Goal: Transaction & Acquisition: Purchase product/service

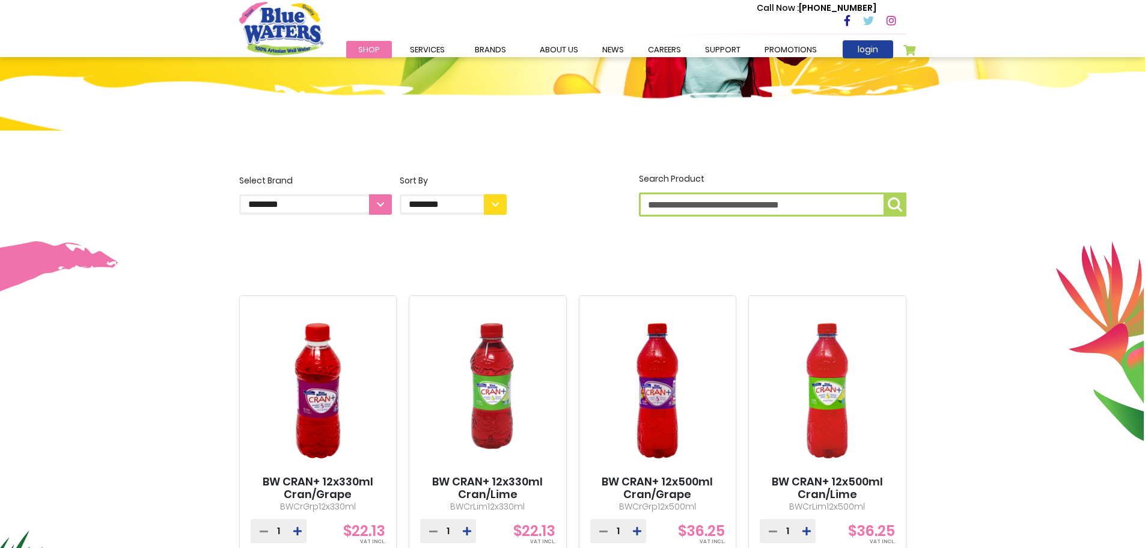
scroll to position [180, 0]
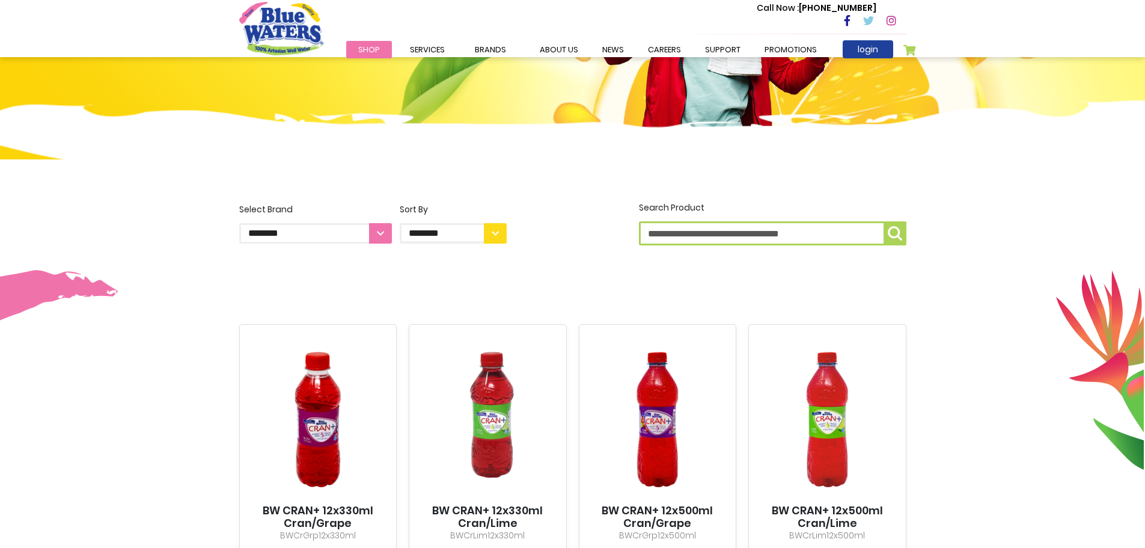
click at [375, 227] on select "**********" at bounding box center [315, 233] width 153 height 20
select select "**********"
click at [239, 223] on select "**********" at bounding box center [315, 233] width 153 height 20
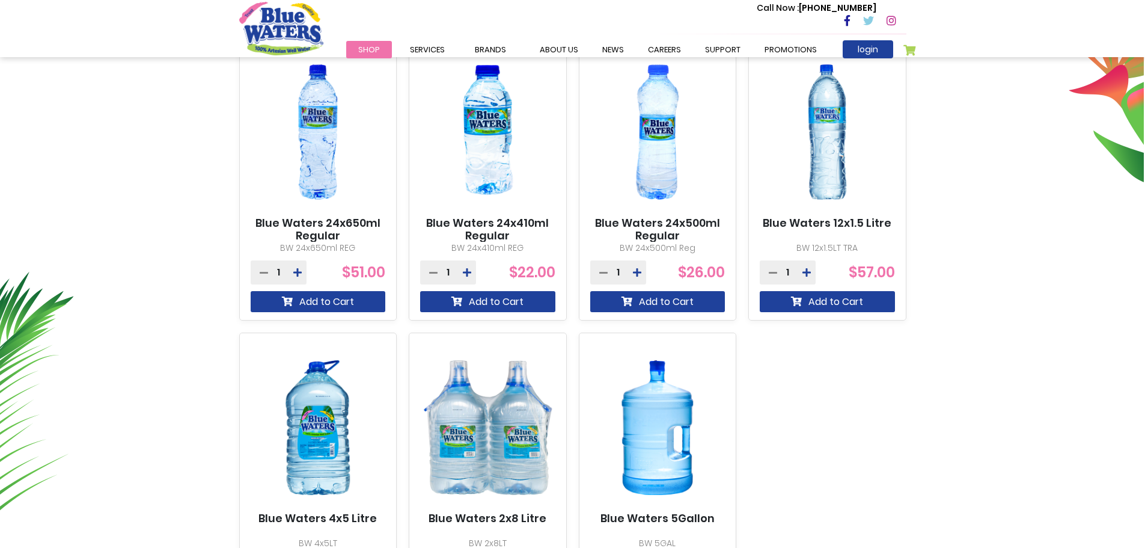
scroll to position [541, 0]
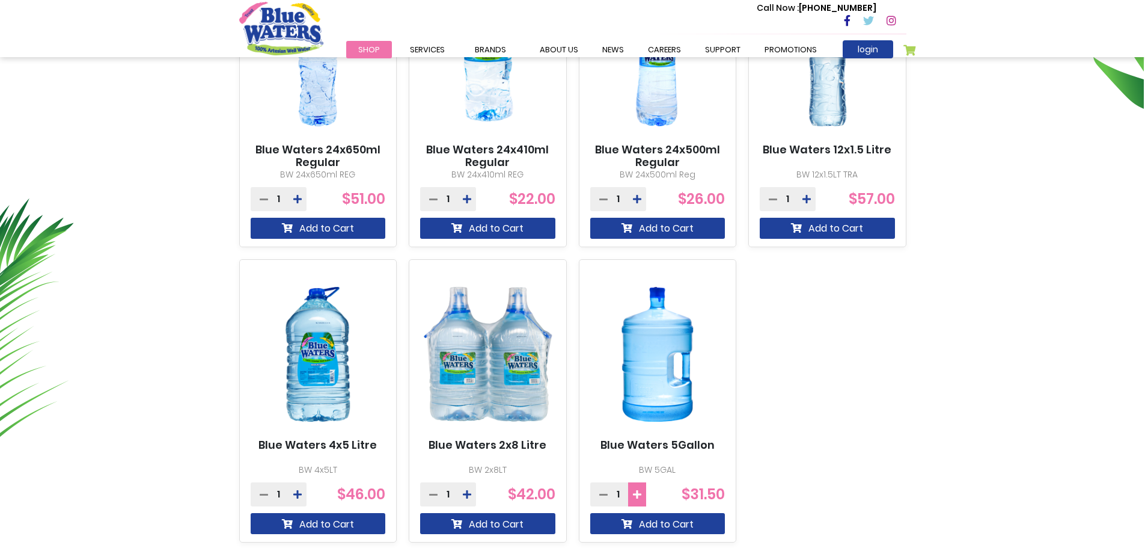
click at [637, 497] on icon at bounding box center [637, 494] width 8 height 10
click at [651, 528] on button "Add to Cart" at bounding box center [657, 523] width 135 height 21
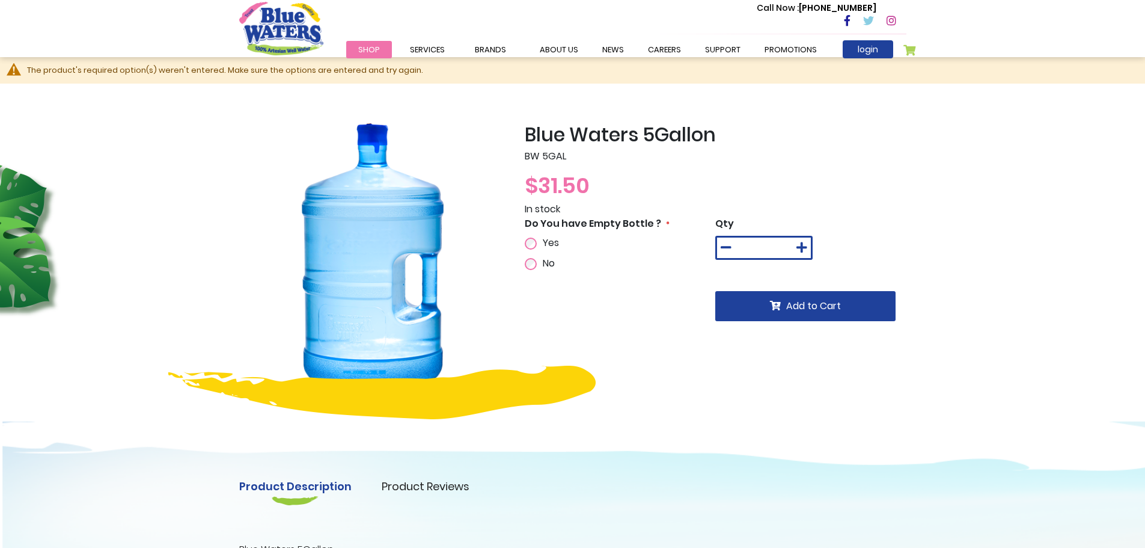
click at [542, 234] on div "Do You have Empty Bottle ? Yes No" at bounding box center [620, 243] width 191 height 54
click at [537, 240] on div "Yes" at bounding box center [573, 243] width 97 height 14
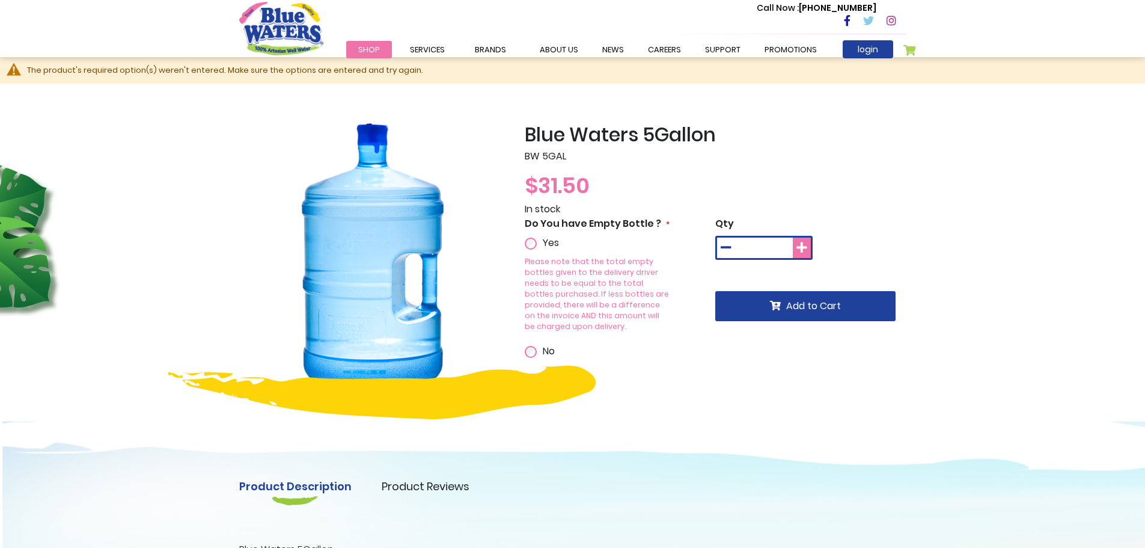
click at [804, 242] on icon at bounding box center [802, 248] width 11 height 12
type input "*"
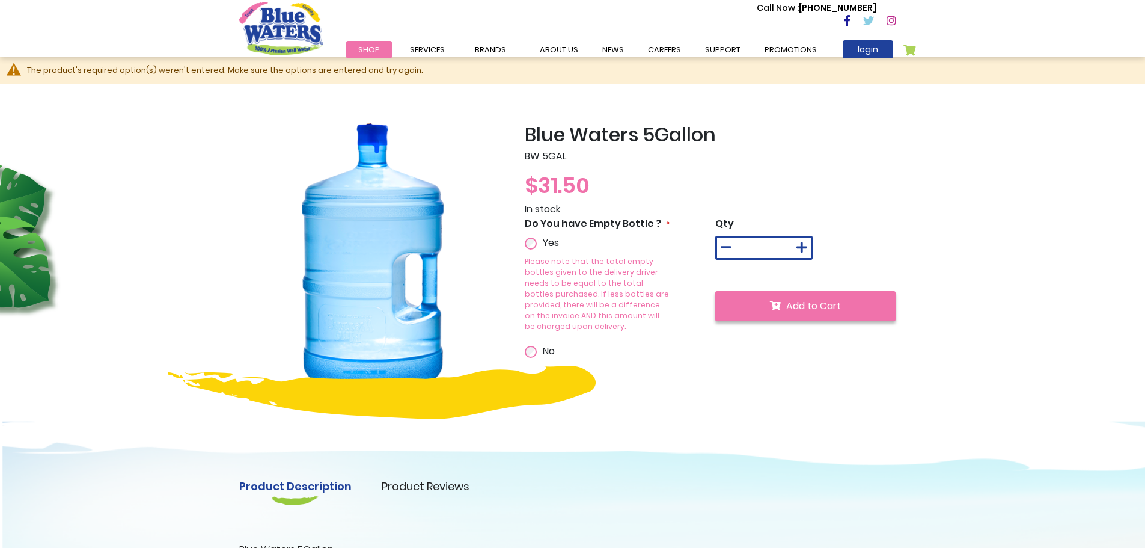
click at [792, 308] on span "Add to Cart" at bounding box center [813, 306] width 55 height 14
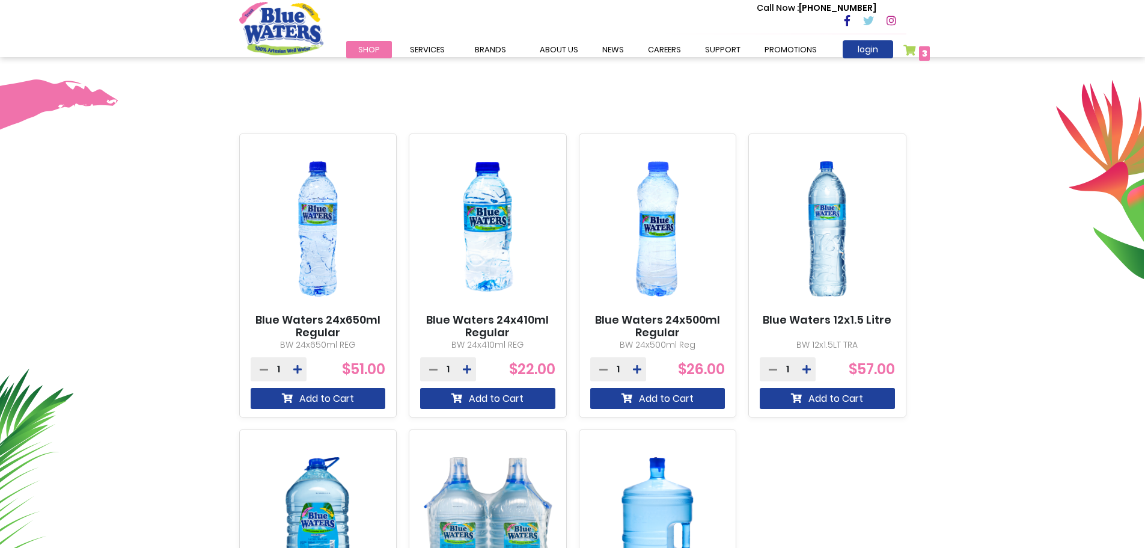
scroll to position [361, 0]
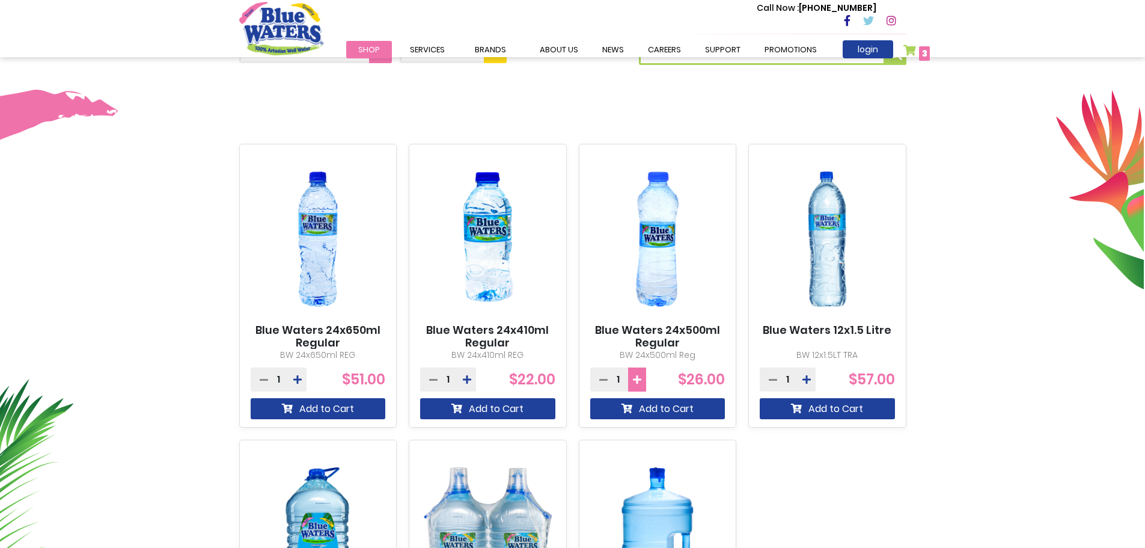
click at [640, 382] on icon at bounding box center [637, 380] width 8 height 10
click at [645, 416] on button "Add to Cart" at bounding box center [657, 408] width 135 height 21
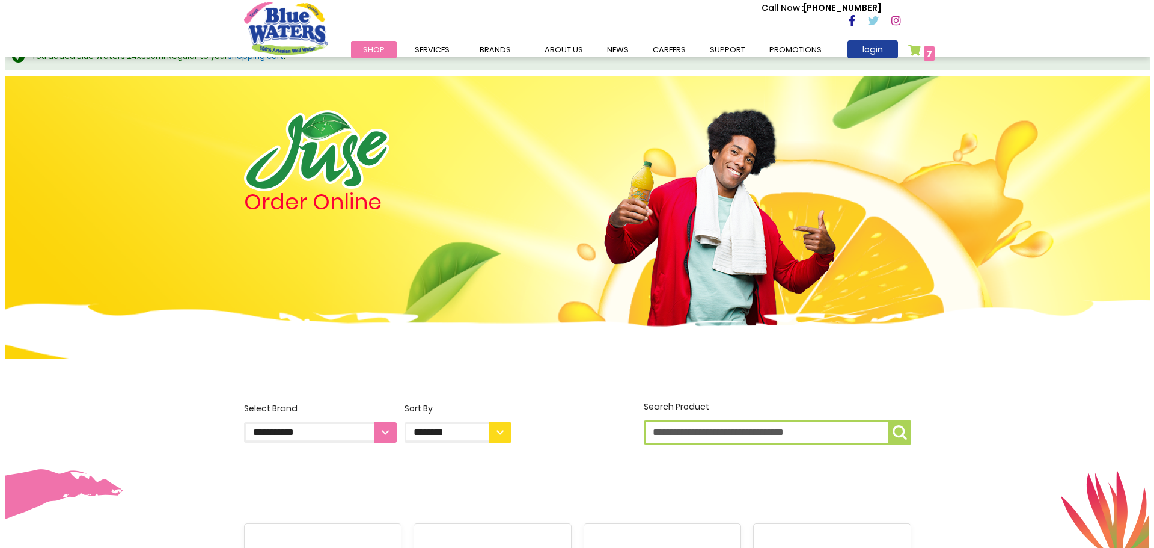
scroll to position [0, 0]
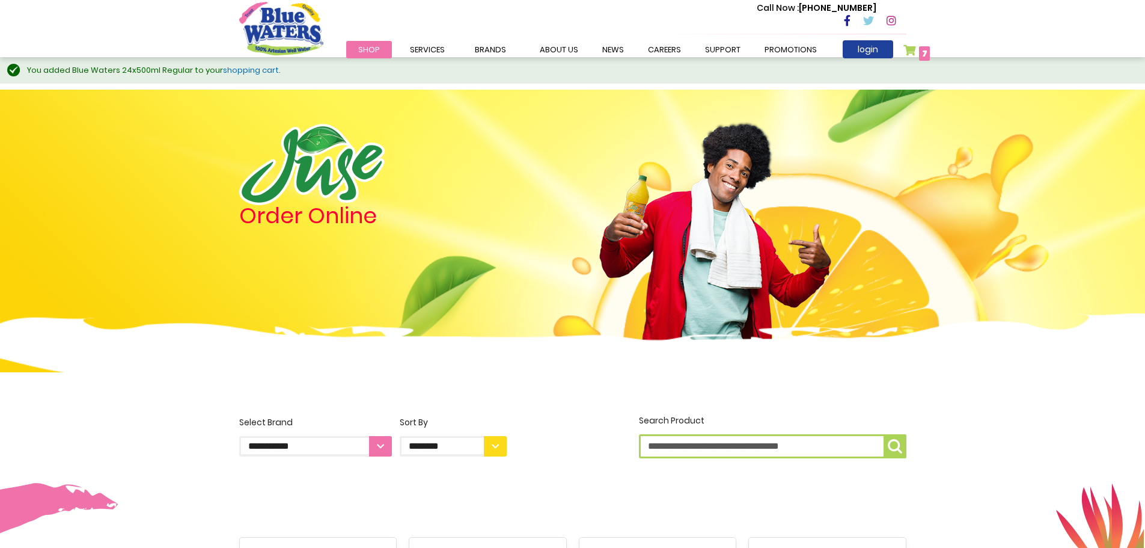
click at [918, 47] on link "My Cart 7 7 items" at bounding box center [917, 52] width 27 height 17
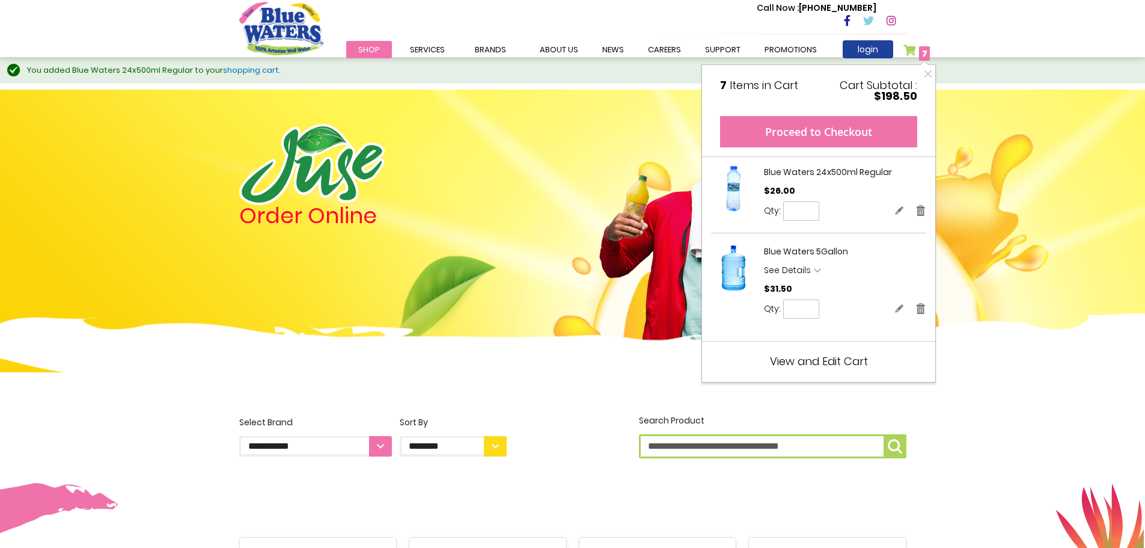
click at [829, 140] on button "Proceed to Checkout" at bounding box center [818, 131] width 197 height 31
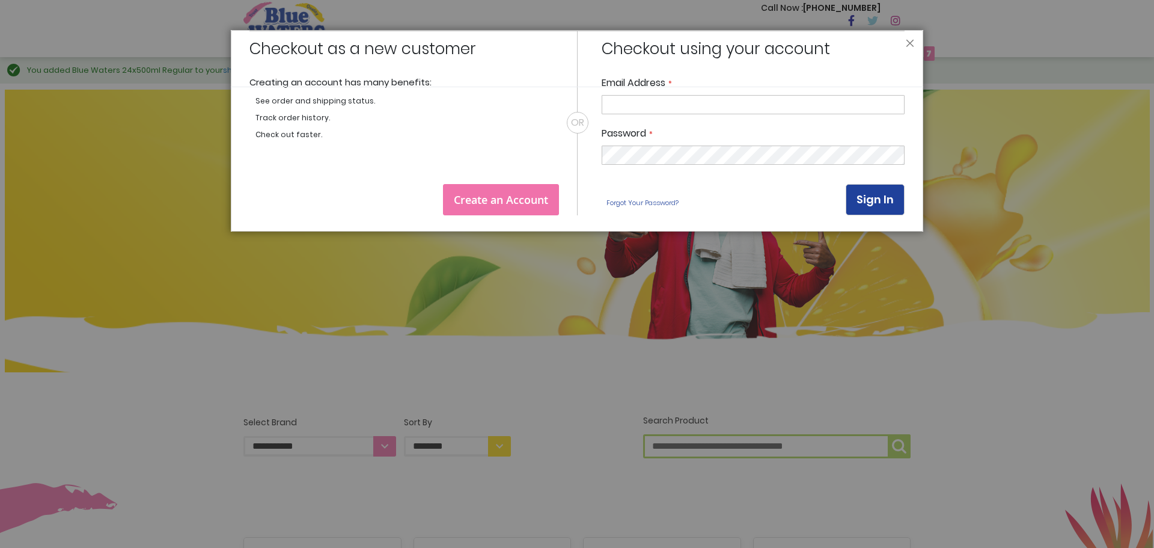
click at [669, 104] on input "Email Address" at bounding box center [753, 104] width 303 height 19
click at [905, 102] on nordpass-icon at bounding box center [905, 104] width 0 height 10
click at [905, 103] on nordpass-icon at bounding box center [905, 104] width 0 height 10
click at [774, 231] on nordpass-autofill-portal at bounding box center [577, 231] width 693 height 0
type input "**********"
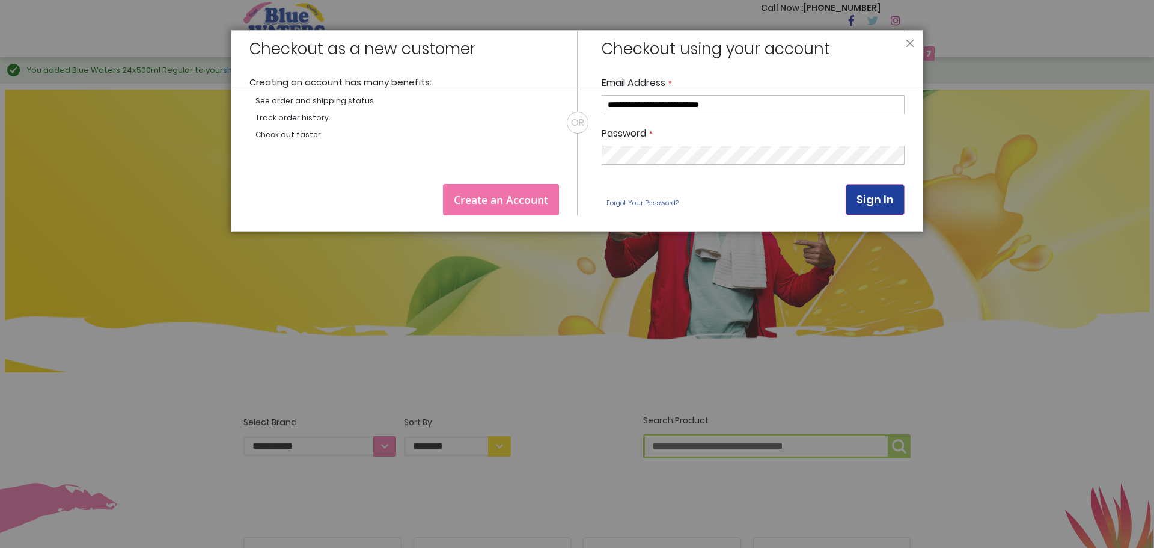
click at [868, 191] on button "Sign In" at bounding box center [875, 199] width 59 height 31
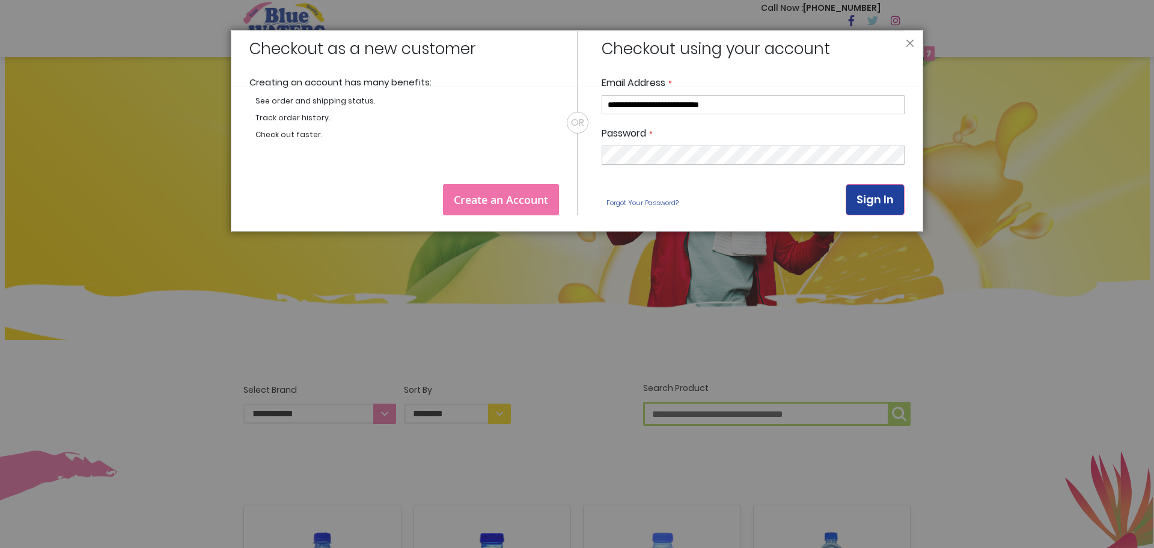
click at [883, 210] on button "Sign In" at bounding box center [875, 199] width 59 height 31
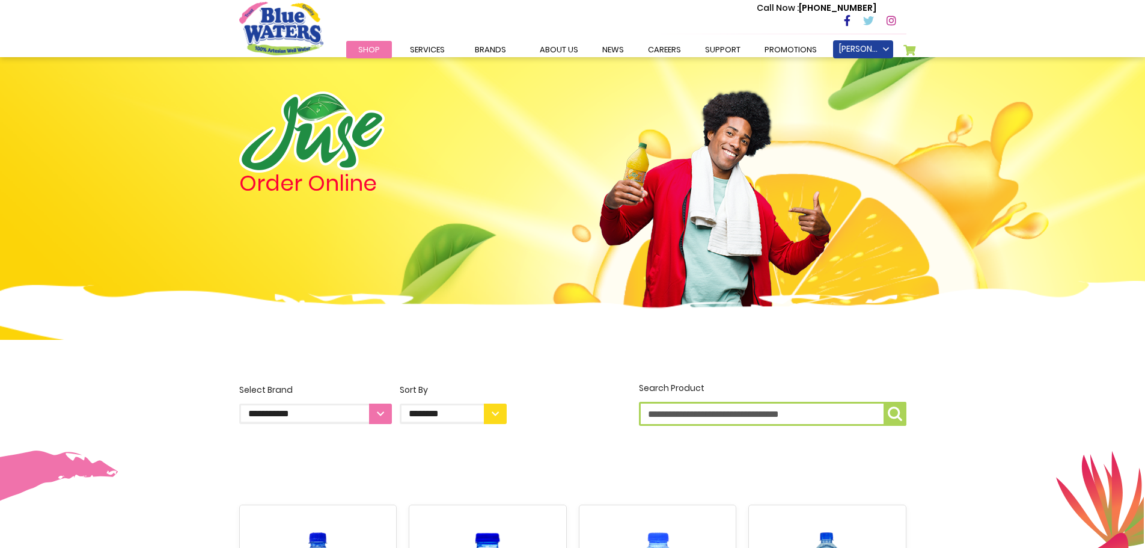
click at [907, 47] on link "My Cart" at bounding box center [910, 52] width 13 height 17
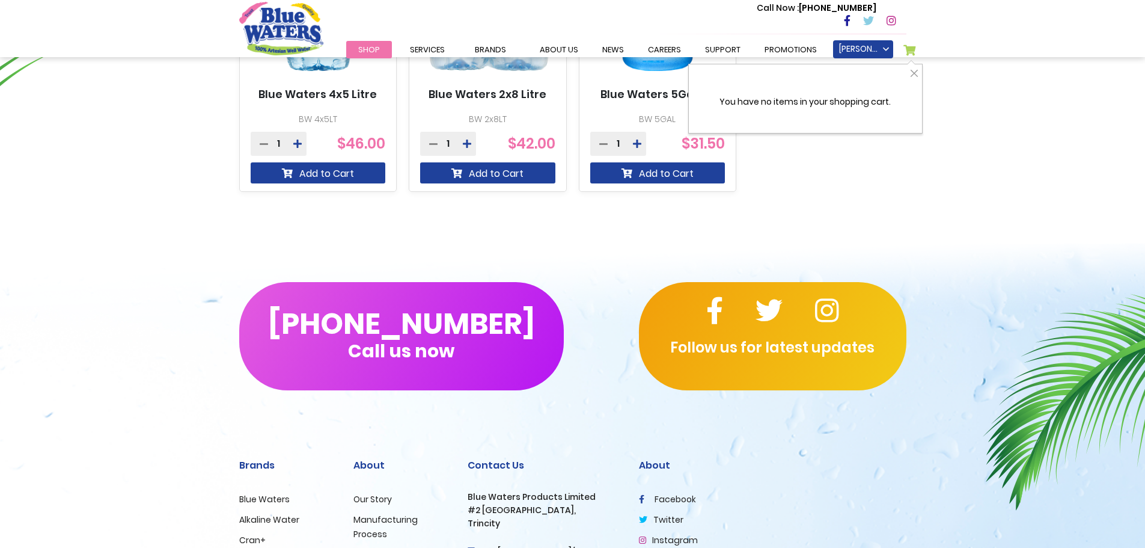
scroll to position [782, 0]
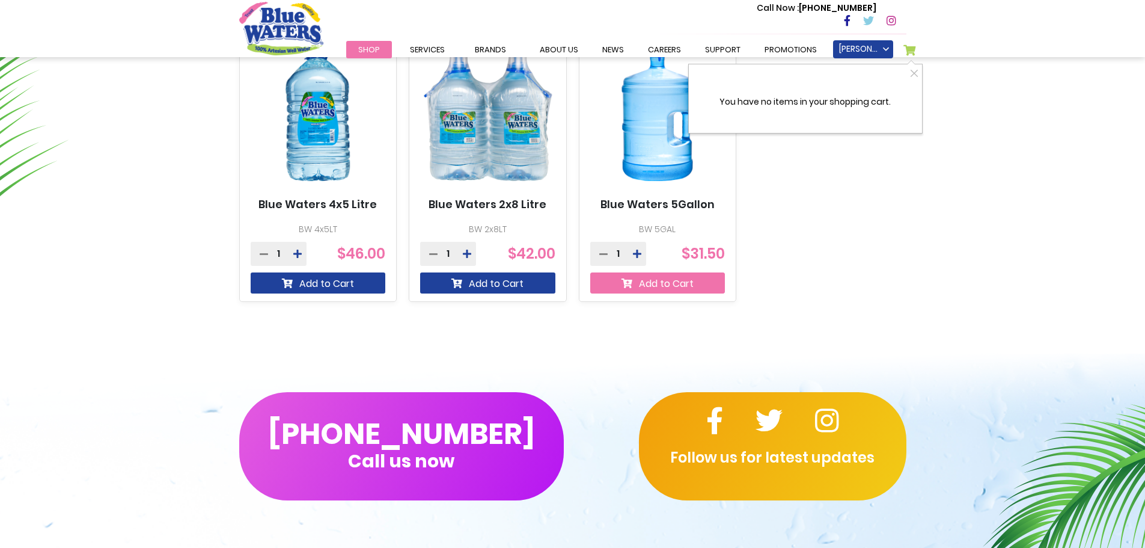
click at [651, 277] on button "Add to Cart" at bounding box center [657, 282] width 135 height 21
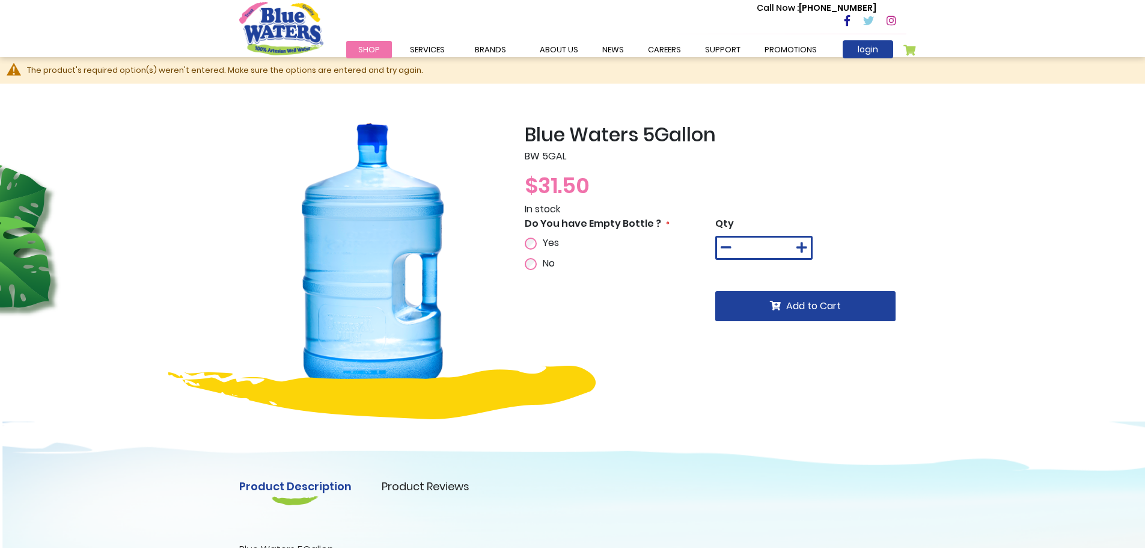
click at [543, 245] on span "Yes" at bounding box center [551, 243] width 16 height 14
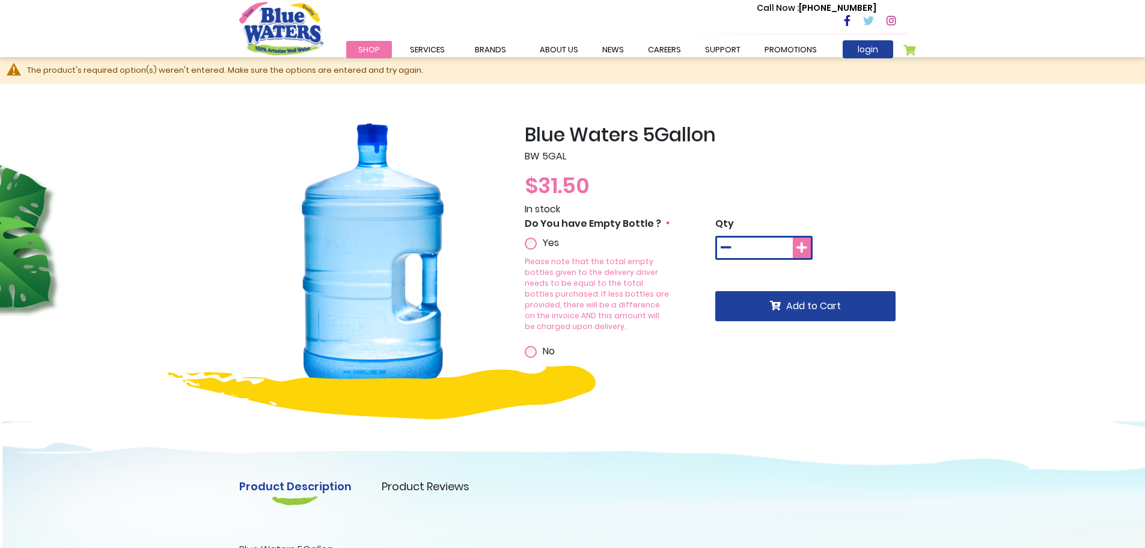
click at [802, 244] on icon at bounding box center [802, 248] width 11 height 12
type input "*"
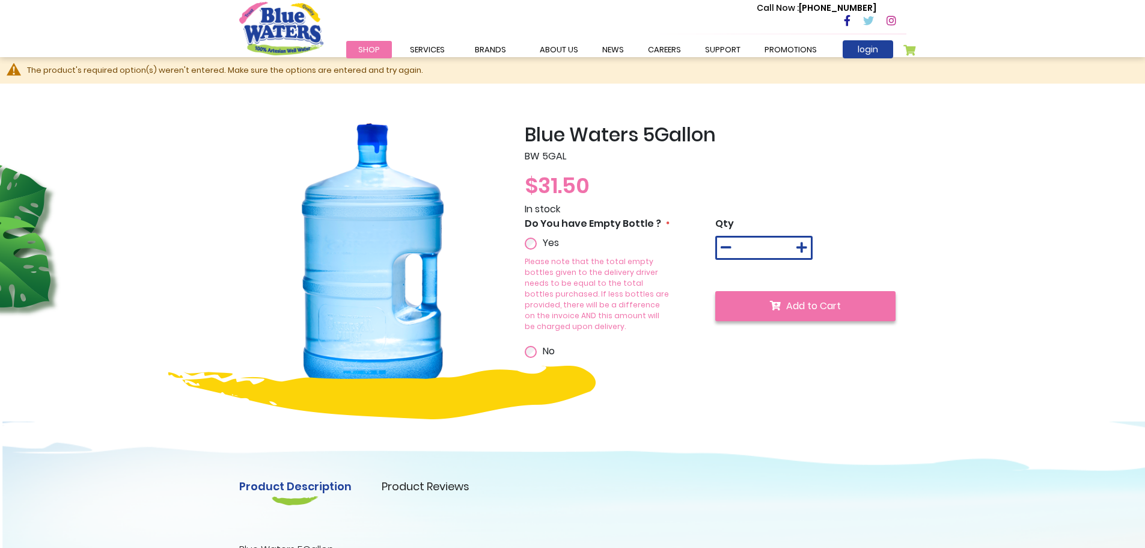
click at [810, 308] on span "Add to Cart" at bounding box center [813, 306] width 55 height 14
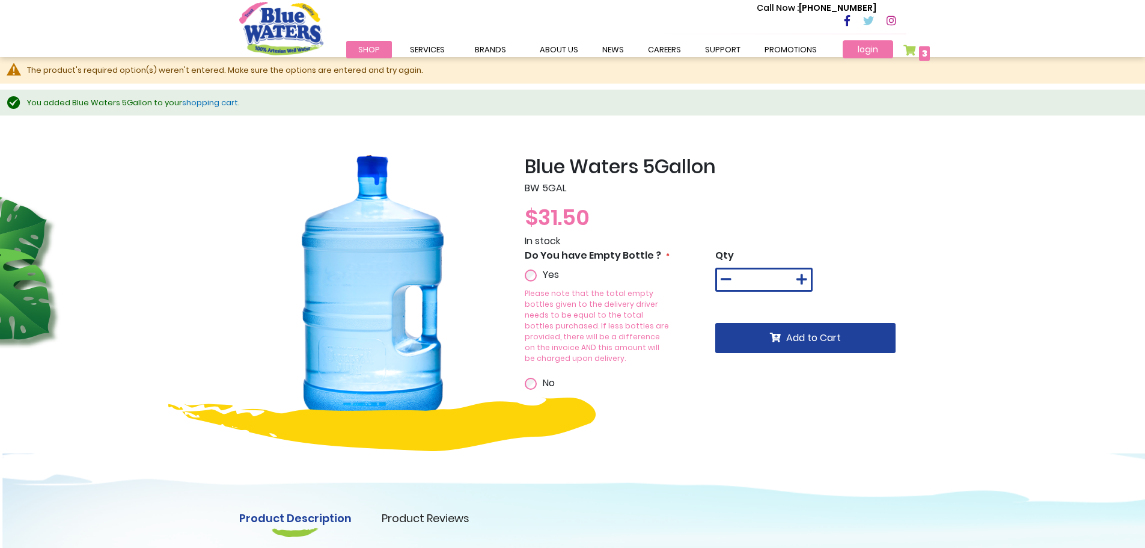
click at [862, 46] on link "login" at bounding box center [868, 49] width 51 height 18
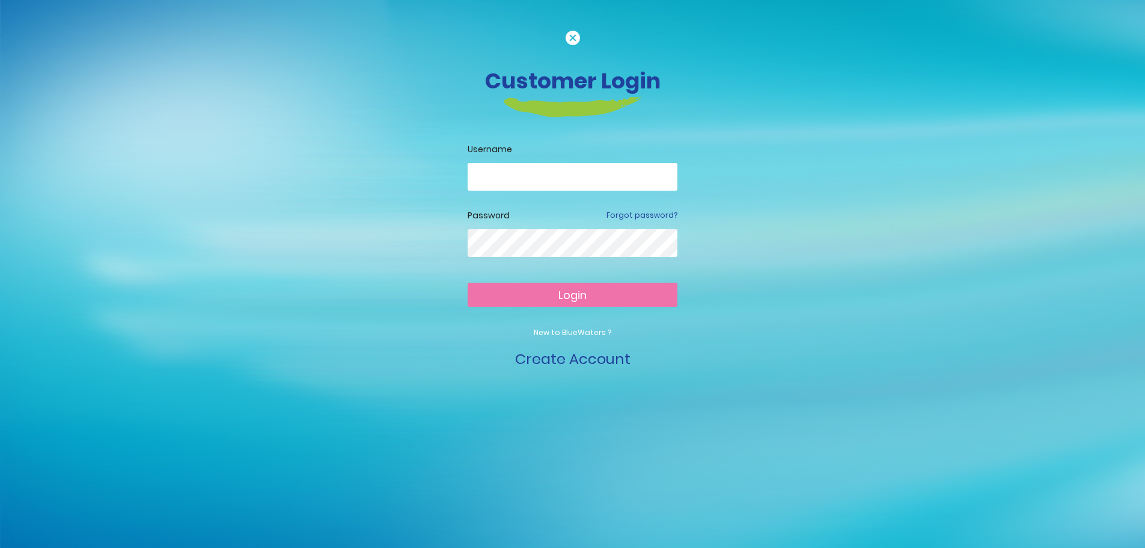
click at [678, 180] on nordpass-icon at bounding box center [678, 175] width 0 height 10
type input "**********"
click at [576, 299] on span "Login" at bounding box center [573, 294] width 28 height 15
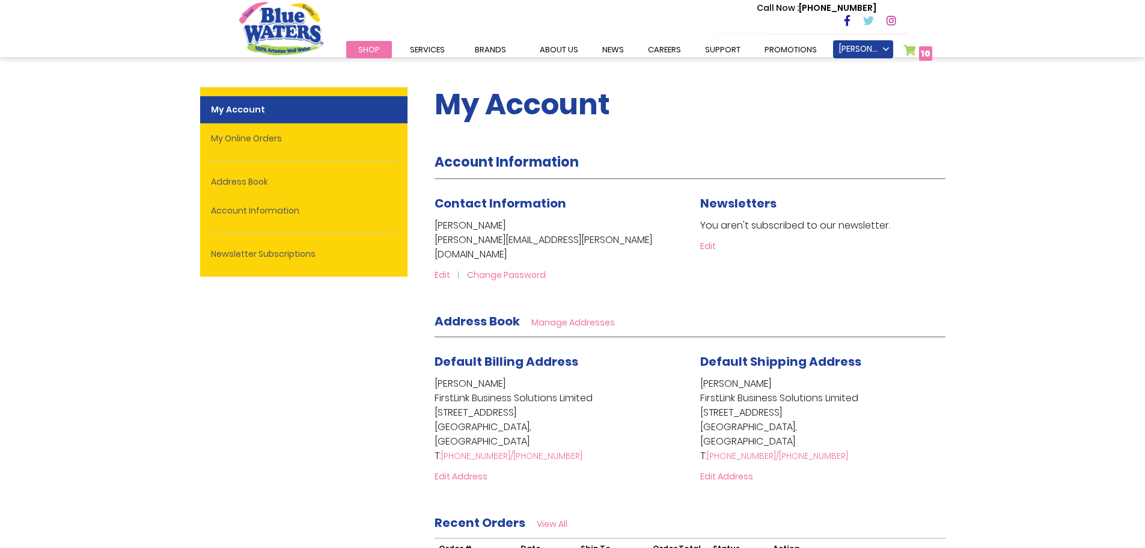
click at [907, 51] on link "My Cart 10 10 items" at bounding box center [918, 52] width 29 height 17
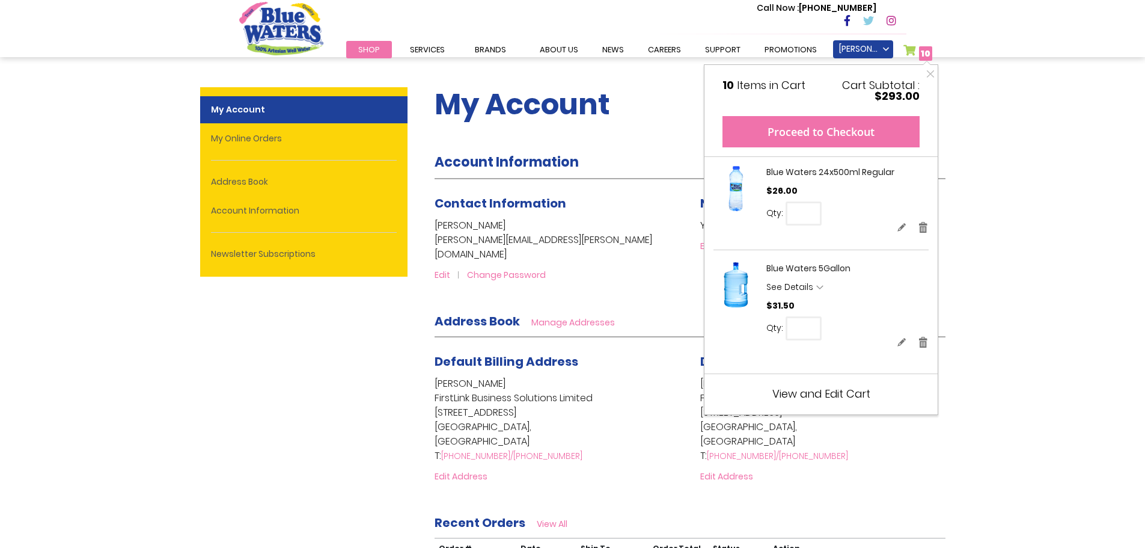
click at [816, 131] on button "Proceed to Checkout" at bounding box center [821, 131] width 197 height 31
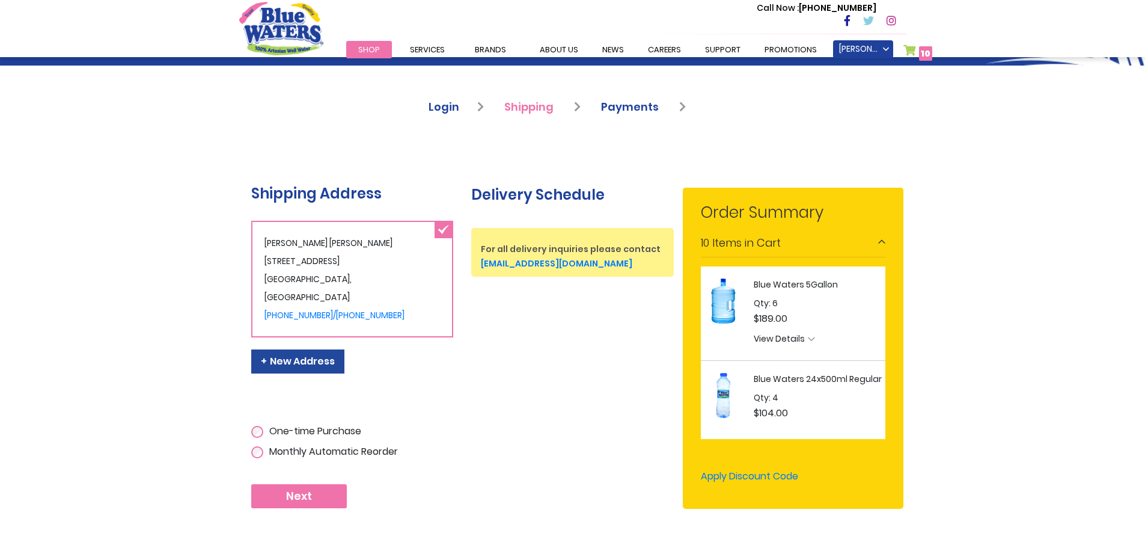
scroll to position [100, 0]
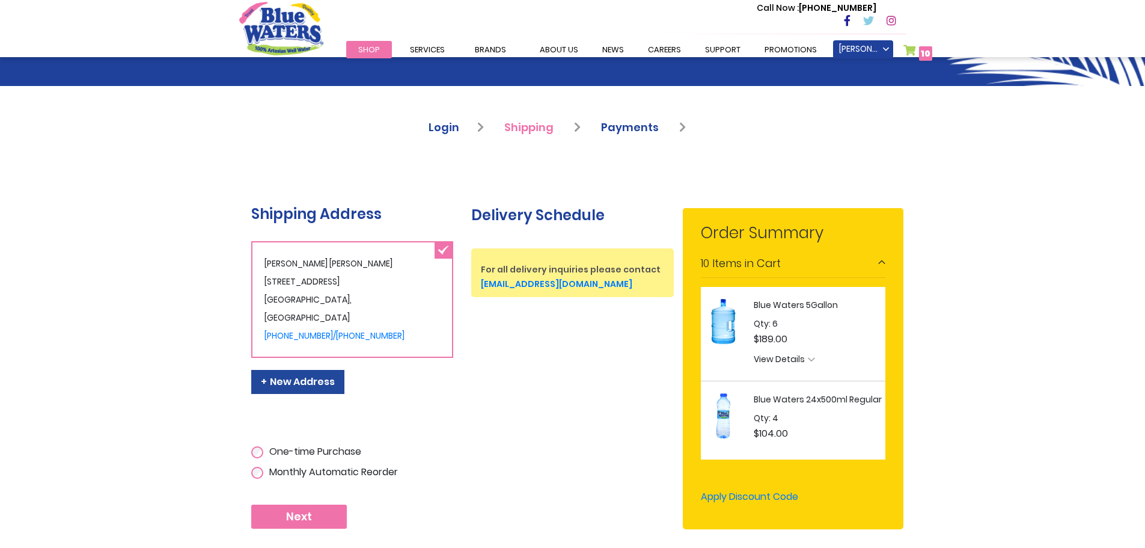
click at [925, 55] on span "10" at bounding box center [926, 53] width 10 height 12
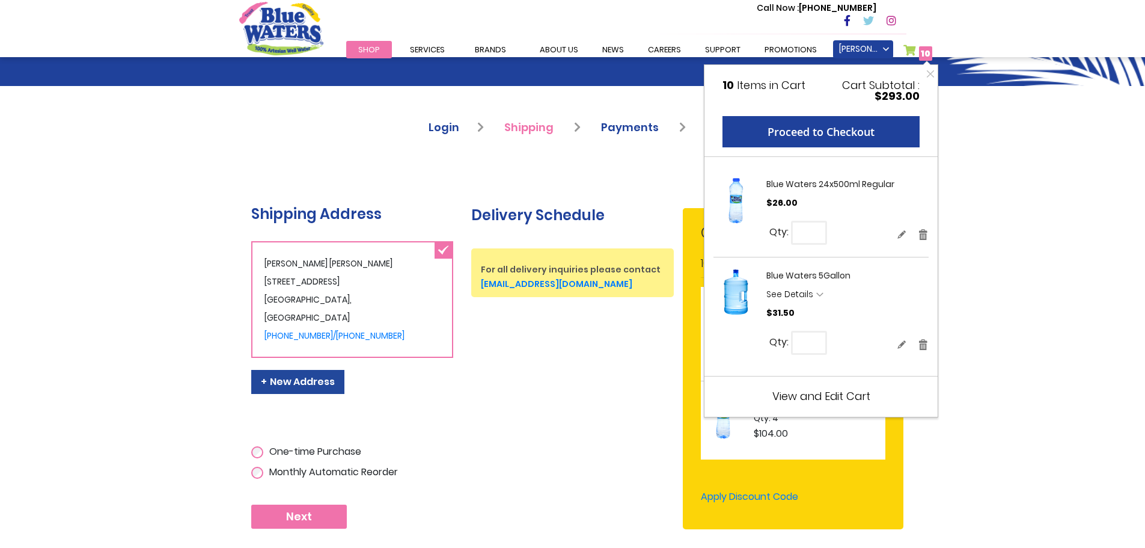
click at [810, 397] on span "View and Edit Cart" at bounding box center [822, 395] width 98 height 15
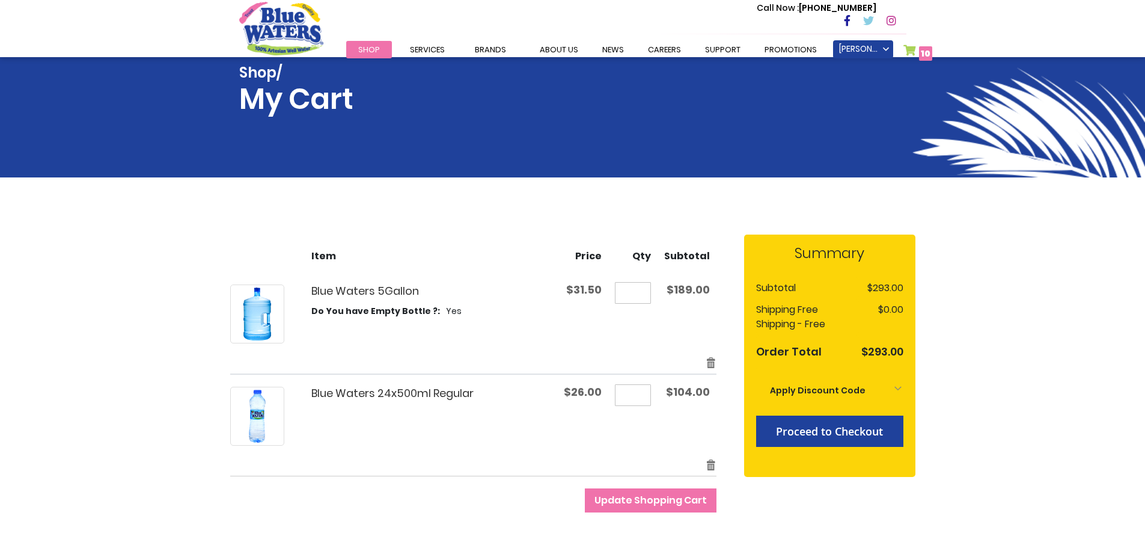
drag, startPoint x: 642, startPoint y: 299, endPoint x: 623, endPoint y: 299, distance: 19.2
click at [623, 299] on input "*" at bounding box center [633, 293] width 36 height 22
type input "*"
click at [622, 235] on th "Qty" at bounding box center [632, 253] width 49 height 38
click at [645, 507] on button "Update Shopping Cart" at bounding box center [651, 500] width 132 height 24
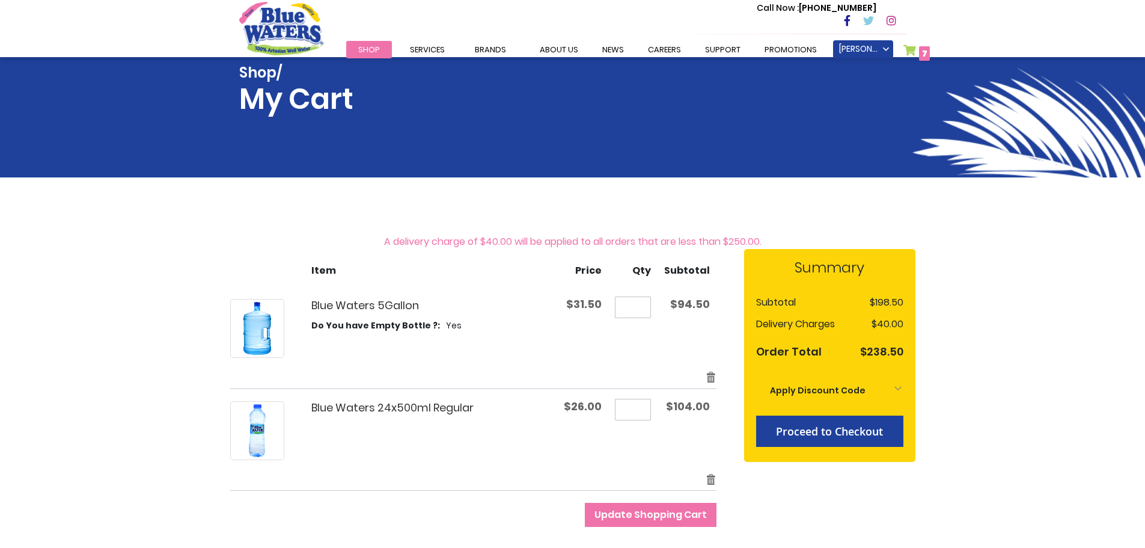
drag, startPoint x: 640, startPoint y: 412, endPoint x: 630, endPoint y: 412, distance: 9.6
click at [630, 412] on input "*" at bounding box center [633, 410] width 36 height 22
drag, startPoint x: 648, startPoint y: 403, endPoint x: 627, endPoint y: 404, distance: 21.1
click at [627, 404] on input "*" at bounding box center [633, 410] width 36 height 22
click at [666, 470] on td "$104.00" at bounding box center [687, 430] width 59 height 84
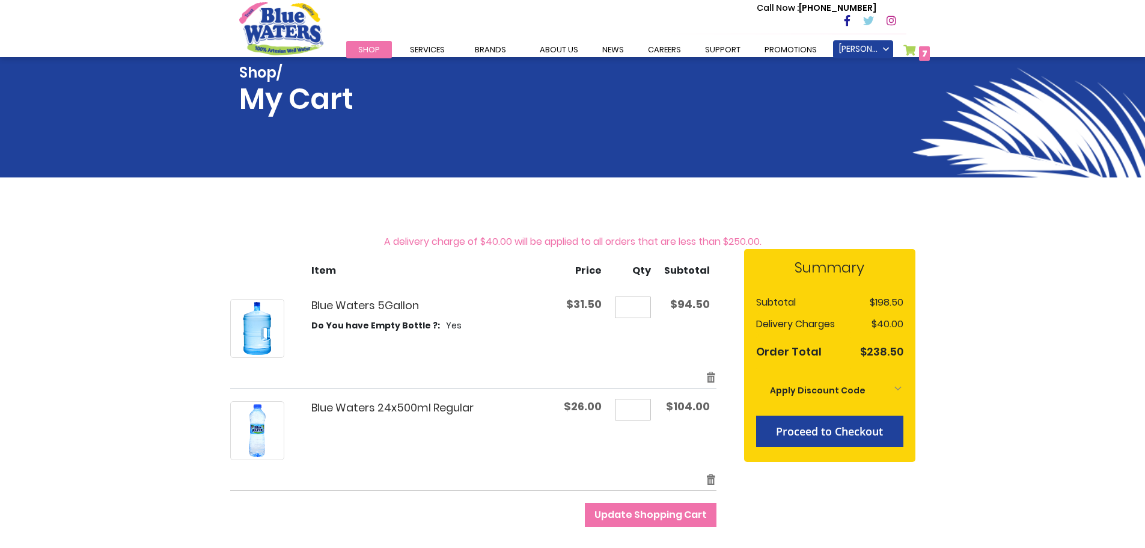
drag, startPoint x: 644, startPoint y: 411, endPoint x: 633, endPoint y: 411, distance: 11.4
click at [633, 411] on input "*" at bounding box center [633, 410] width 36 height 22
type input "*"
click at [663, 517] on span "Update Shopping Cart" at bounding box center [651, 514] width 112 height 14
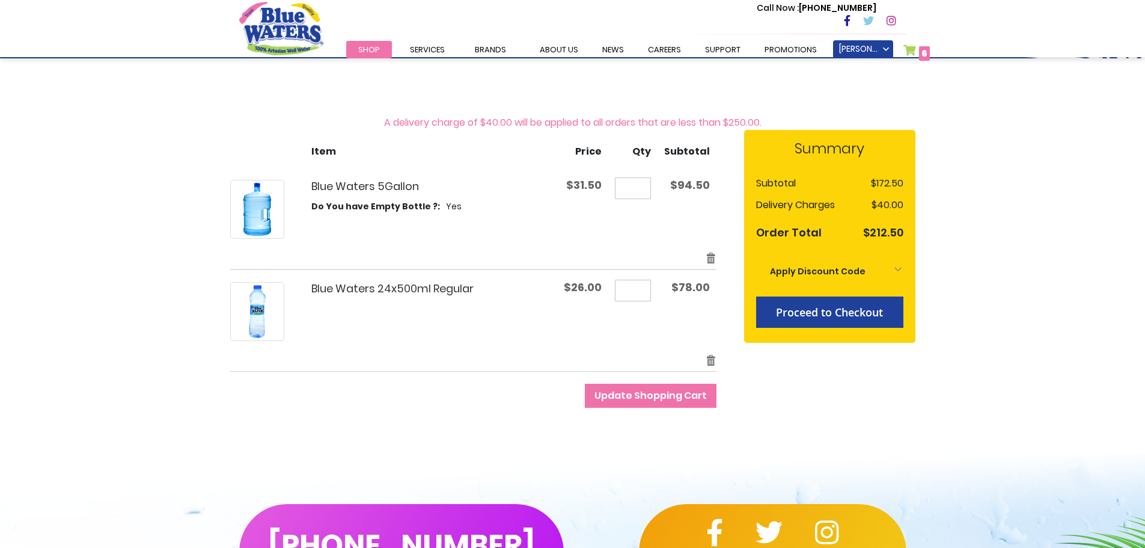
scroll to position [120, 0]
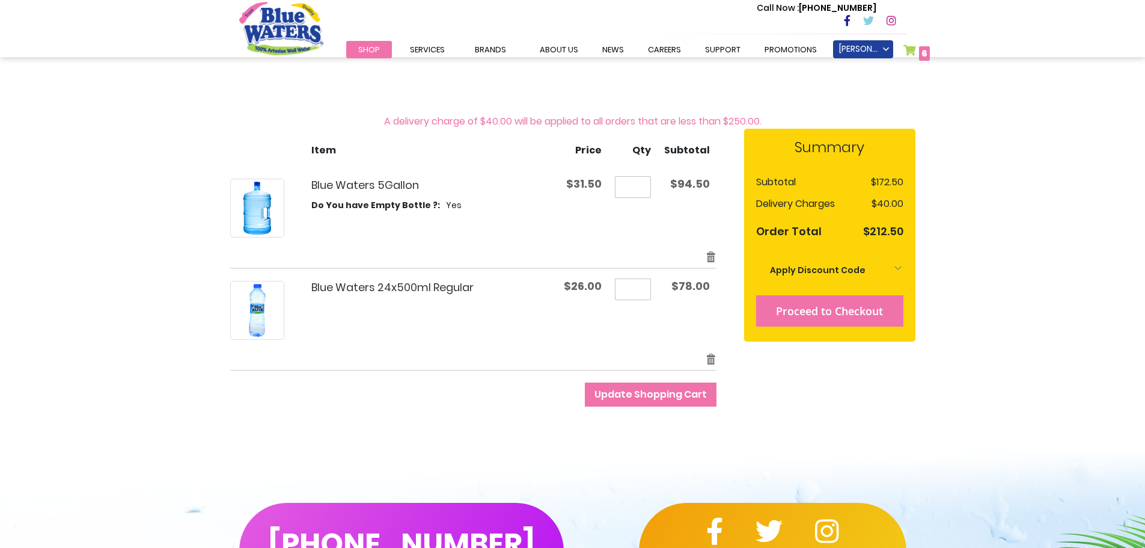
click at [863, 320] on button "Proceed to Checkout" at bounding box center [829, 310] width 147 height 31
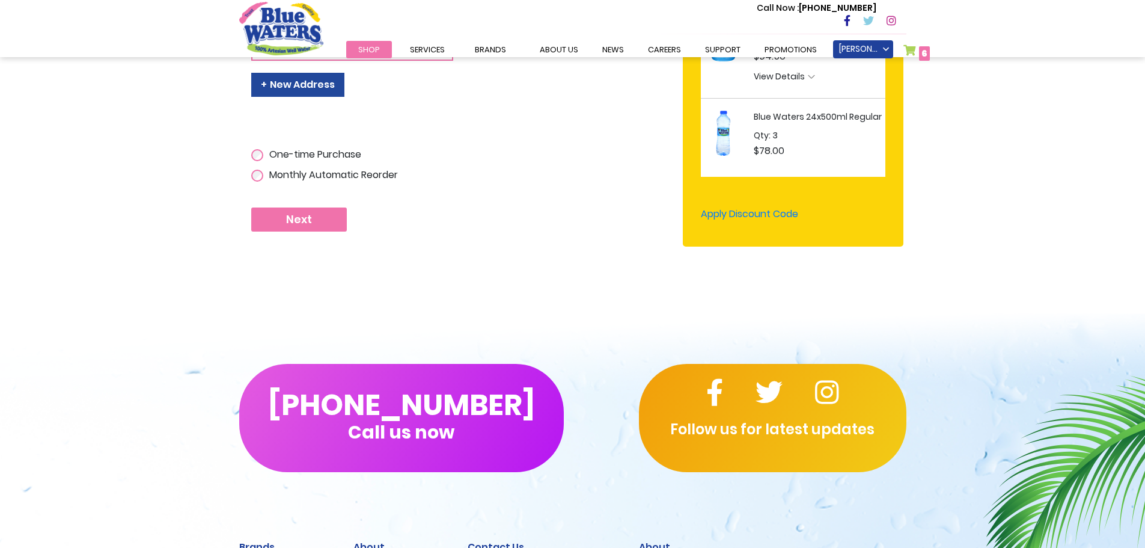
scroll to position [401, 0]
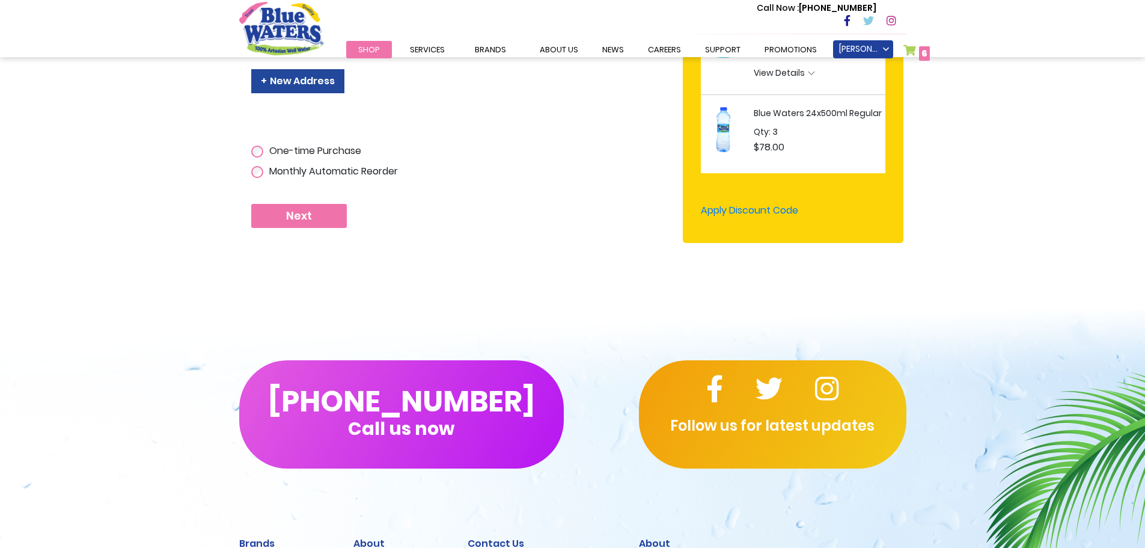
click at [316, 210] on button "Next" at bounding box center [299, 216] width 96 height 24
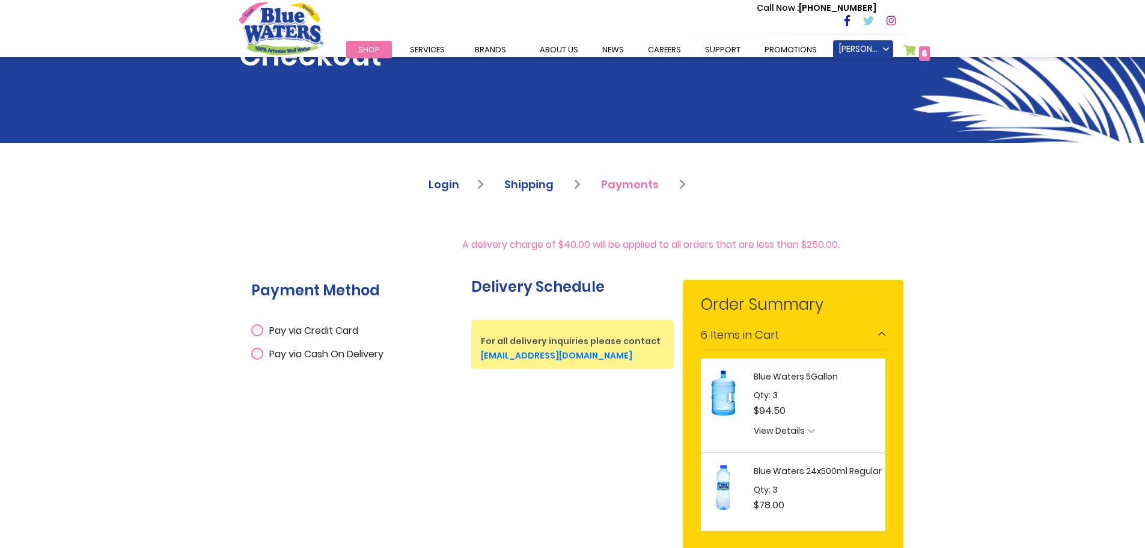
scroll to position [120, 0]
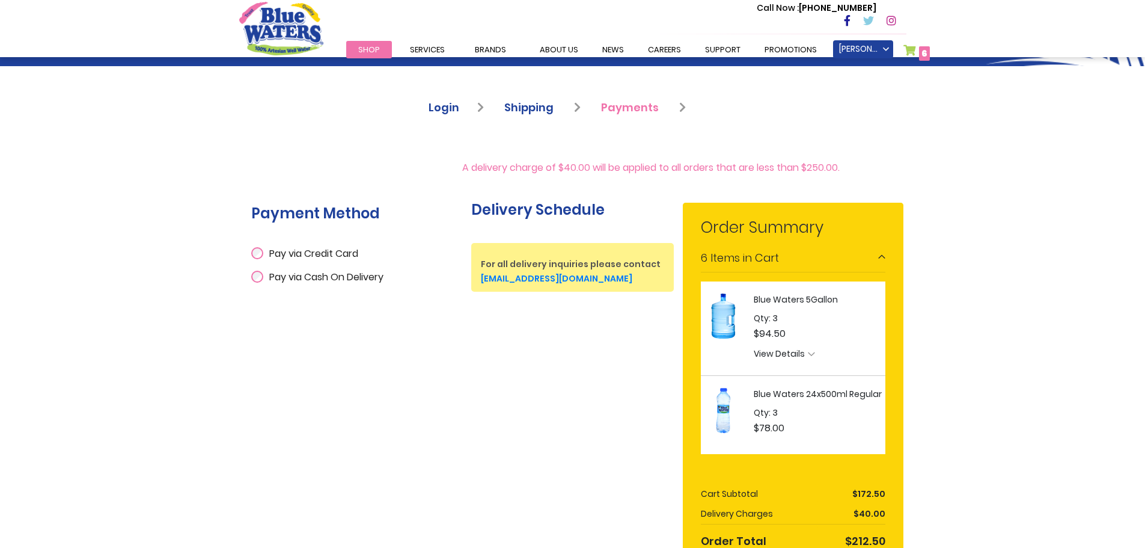
click at [326, 251] on span "Pay via Credit Card" at bounding box center [313, 254] width 89 height 14
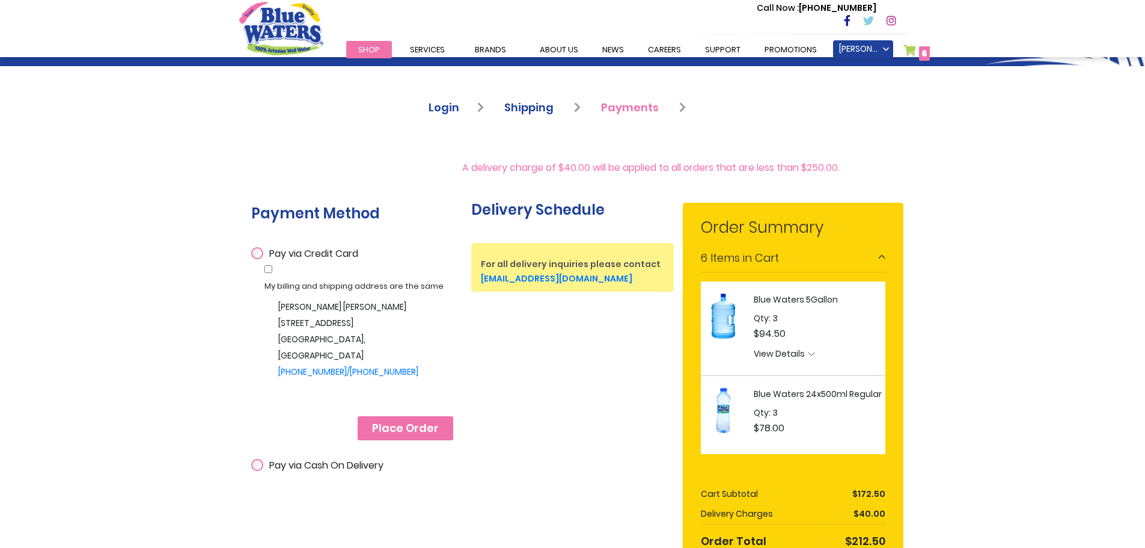
click at [409, 424] on span "Place Order" at bounding box center [405, 427] width 67 height 13
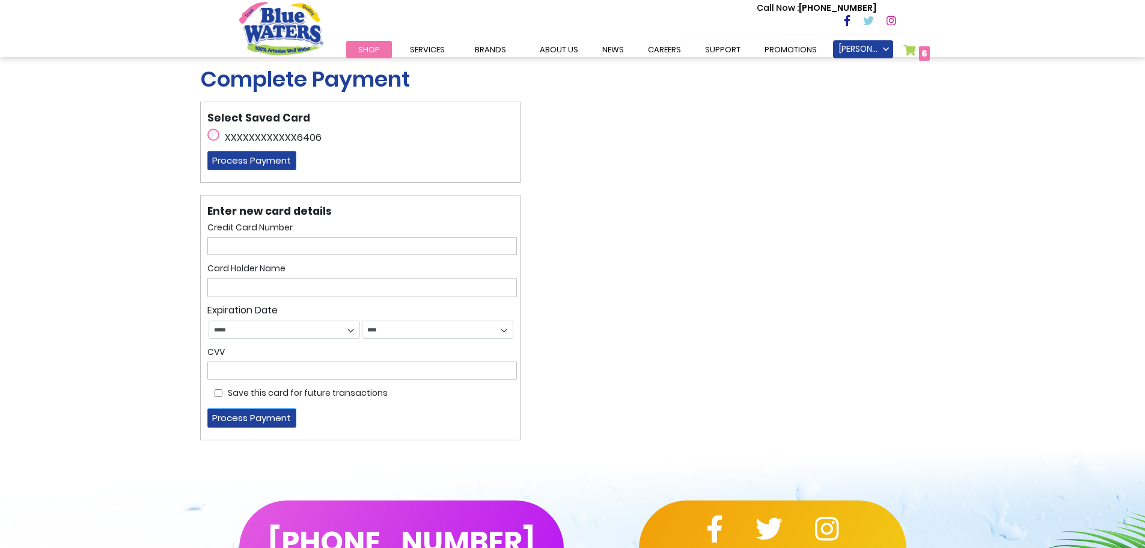
click at [241, 136] on label "XXXXXXXXXXXX6406" at bounding box center [273, 137] width 97 height 14
click at [233, 157] on button "Process Payment" at bounding box center [251, 160] width 89 height 19
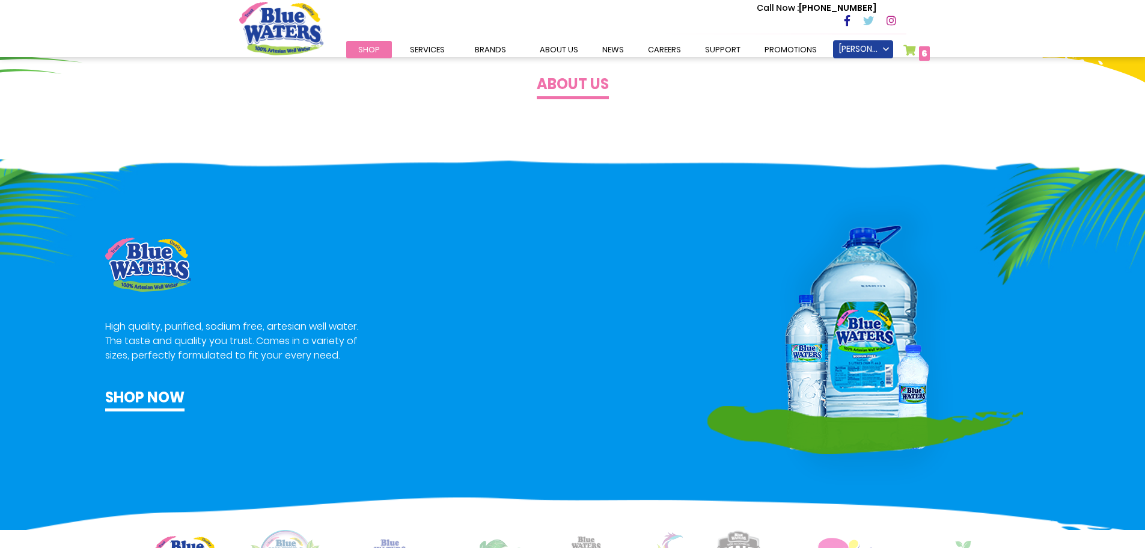
scroll to position [601, 0]
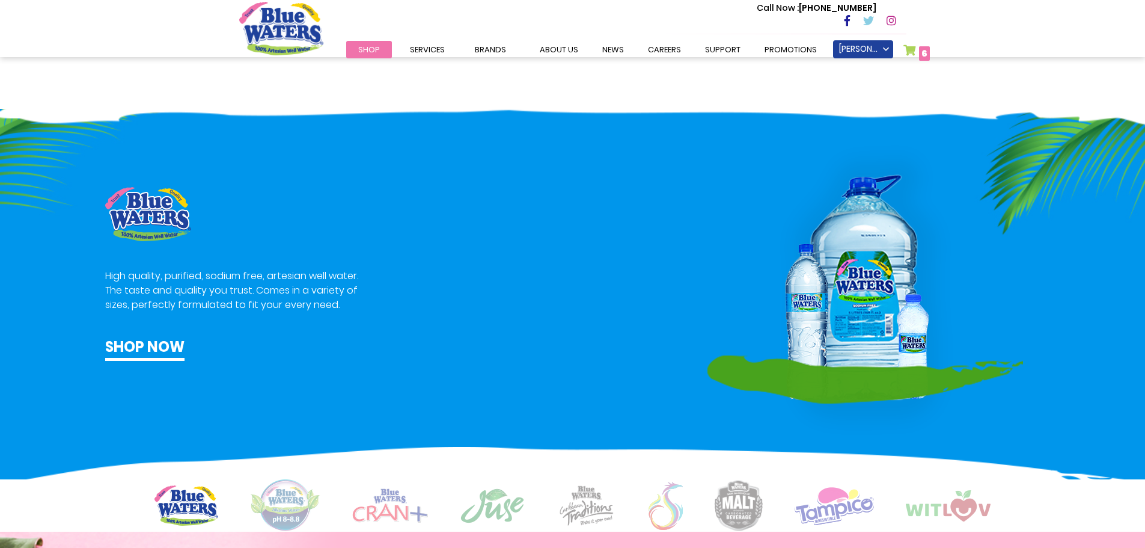
click at [917, 46] on link "My Cart 6 6 items" at bounding box center [917, 52] width 27 height 17
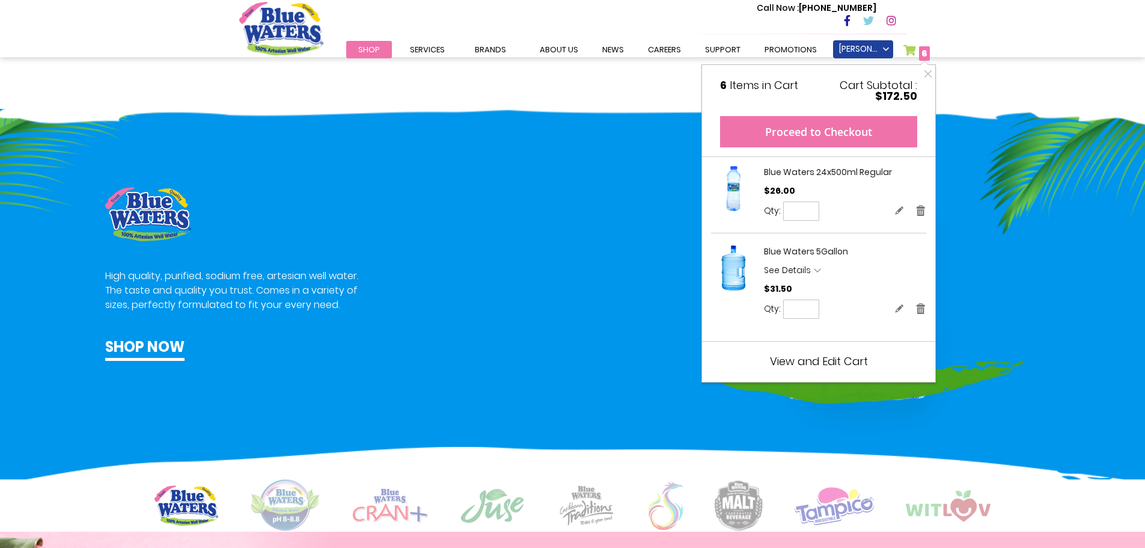
click at [862, 135] on button "Proceed to Checkout" at bounding box center [818, 131] width 197 height 31
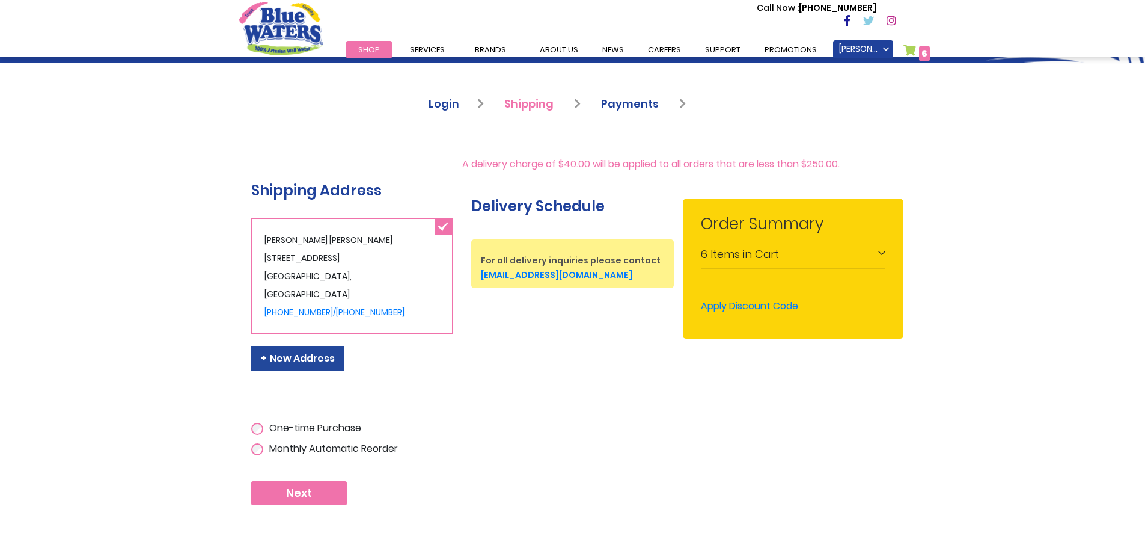
scroll to position [120, 0]
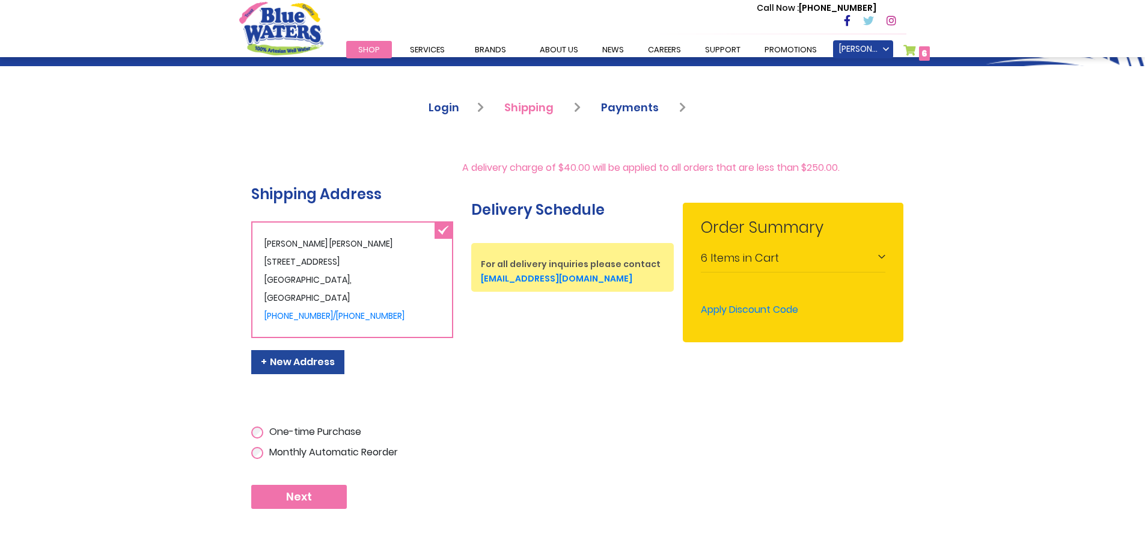
click at [879, 259] on div "6 Items in Cart" at bounding box center [793, 258] width 185 height 27
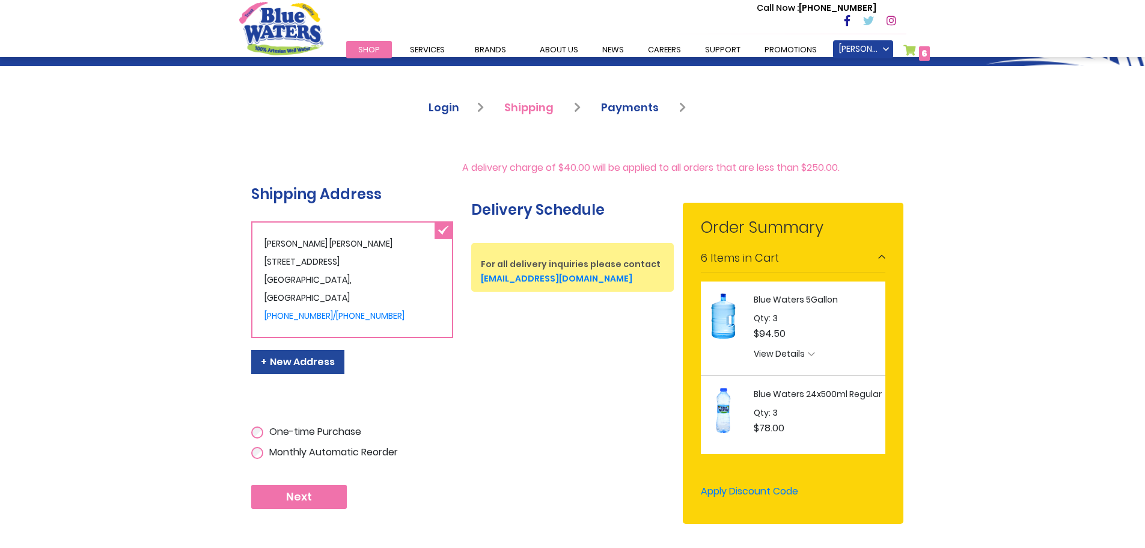
click at [334, 507] on button "Next" at bounding box center [299, 497] width 96 height 24
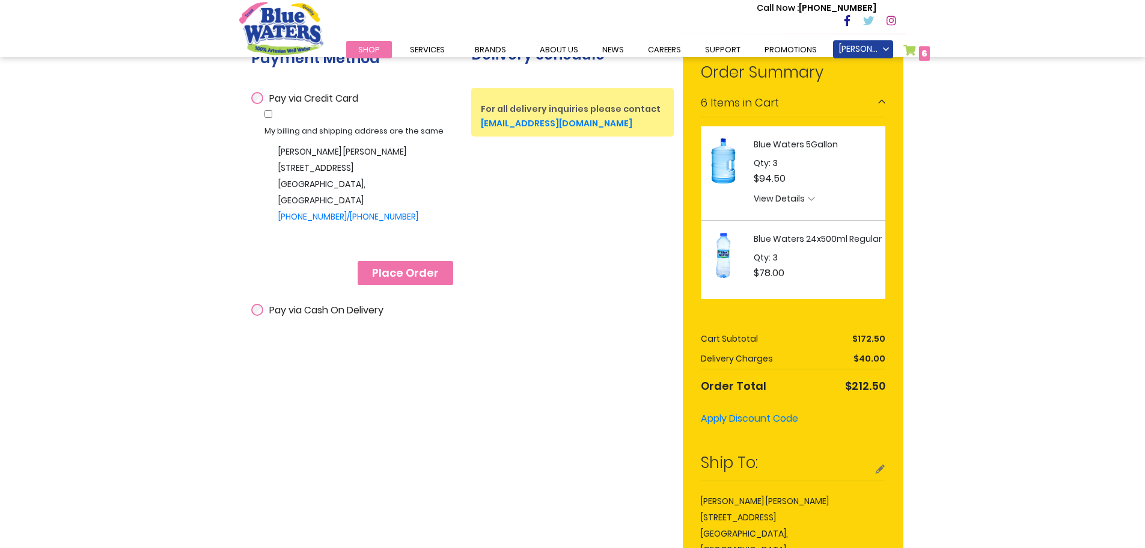
scroll to position [301, 0]
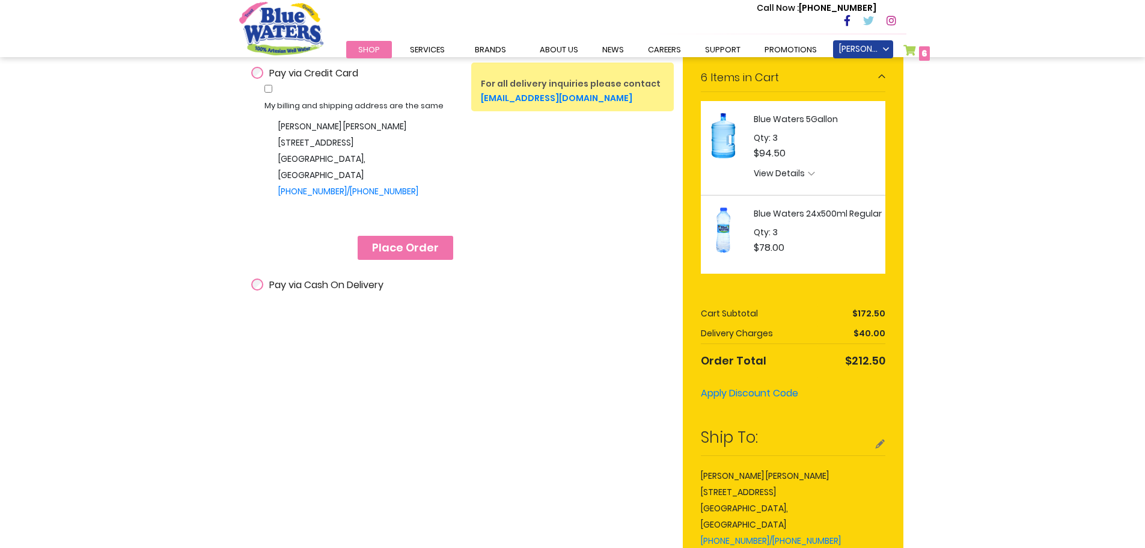
click at [338, 296] on div "Shipping Address [PERSON_NAME] [STREET_ADDRESS] and Tobago [PHONE_NUMBER]/[PHON…" at bounding box center [352, 149] width 221 height 339
click at [338, 287] on span "Pay via Cash On Delivery" at bounding box center [326, 285] width 114 height 14
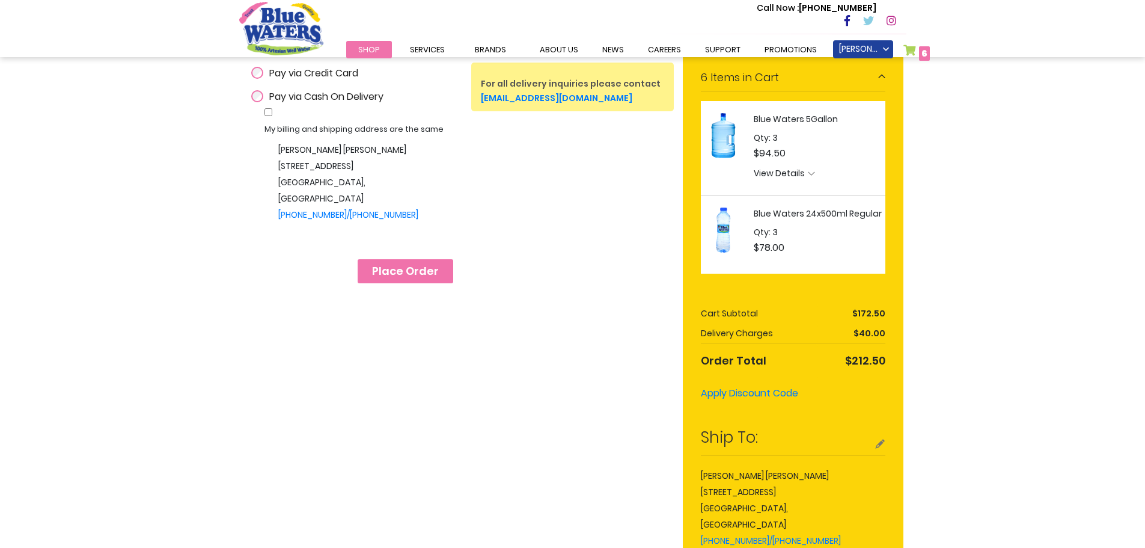
click at [403, 277] on span "Place Order" at bounding box center [405, 271] width 67 height 13
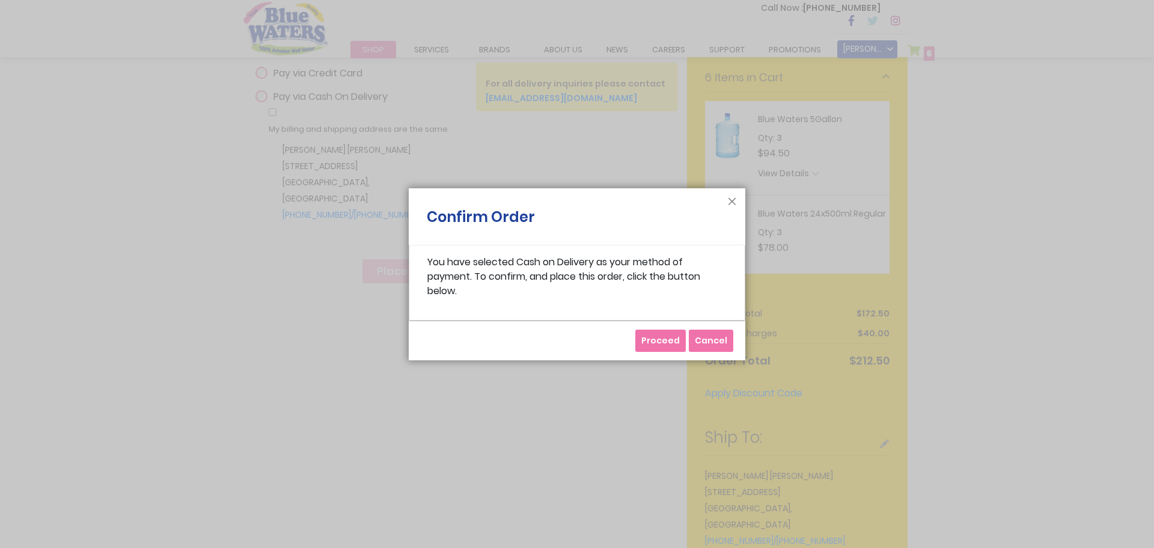
click at [667, 343] on span "Proceed" at bounding box center [661, 340] width 38 height 12
